Goal: Find specific page/section: Find specific page/section

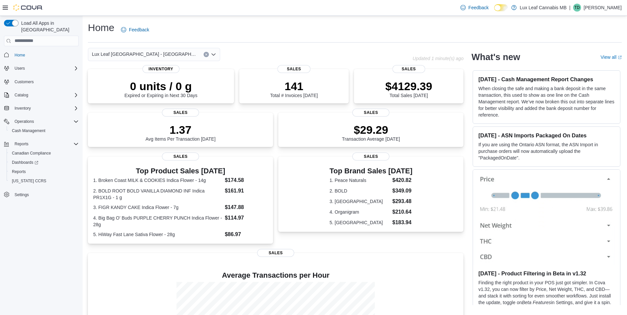
click at [171, 56] on div "Lux Leaf [GEOGRAPHIC_DATA] - [GEOGRAPHIC_DATA]" at bounding box center [154, 54] width 132 height 13
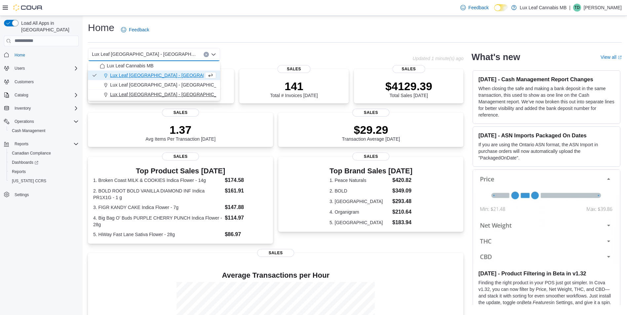
click at [161, 93] on span "Lux Leaf [GEOGRAPHIC_DATA] - [GEOGRAPHIC_DATA][PERSON_NAME]" at bounding box center [189, 94] width 158 height 7
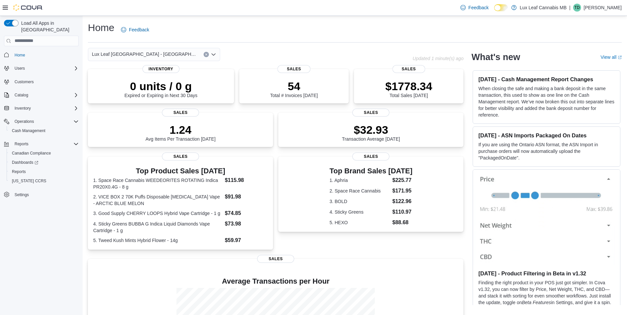
click at [187, 58] on div "Lux Leaf [GEOGRAPHIC_DATA] - St. [PERSON_NAME] box. Selected. Lux Leaf Winnipeg…" at bounding box center [154, 54] width 132 height 13
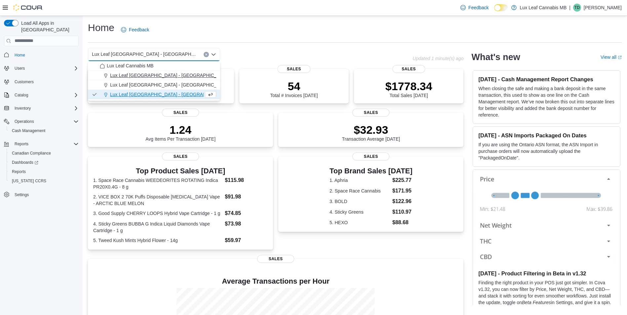
click at [175, 75] on span "Lux Leaf [GEOGRAPHIC_DATA] - [GEOGRAPHIC_DATA]" at bounding box center [170, 75] width 120 height 7
